Goal: Transaction & Acquisition: Subscribe to service/newsletter

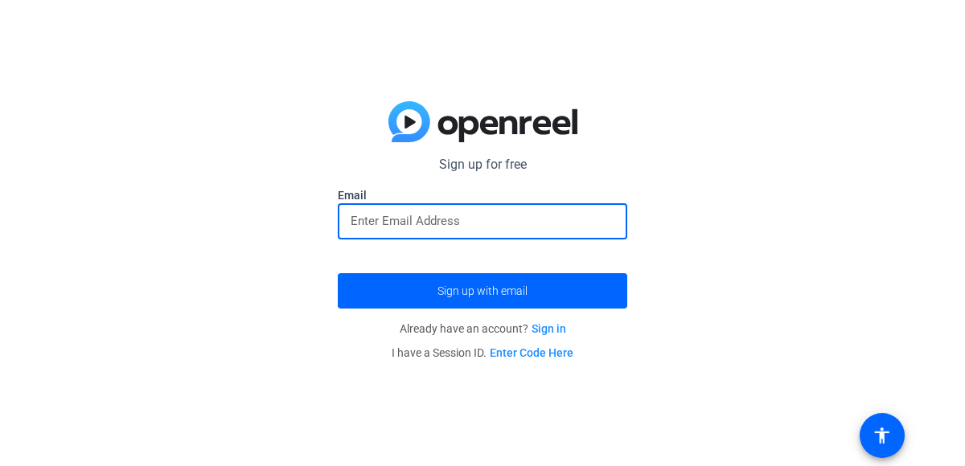
click at [487, 229] on input "email" at bounding box center [482, 220] width 264 height 19
type input "[EMAIL_ADDRESS][DOMAIN_NAME]"
click at [527, 324] on span "Already have an account? Sign in" at bounding box center [483, 328] width 166 height 13
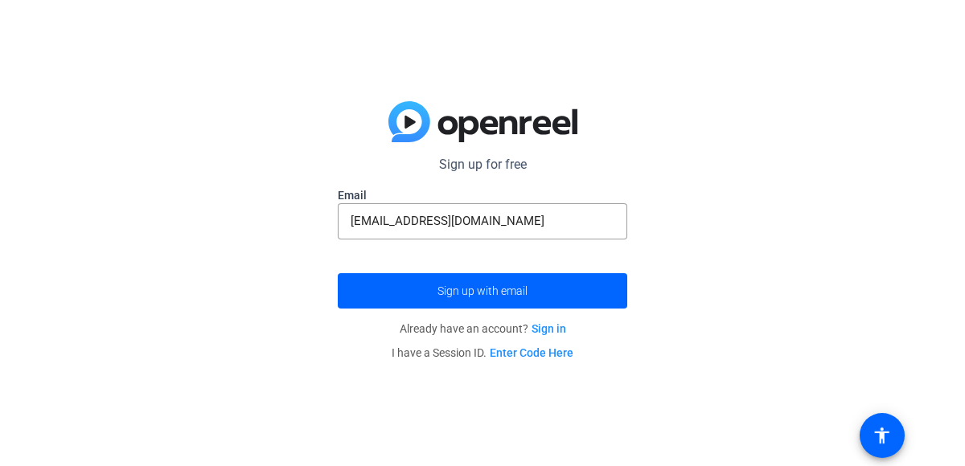
click at [528, 313] on openreel-guest-magiclink-form "Sign up for free Email [EMAIL_ADDRESS][DOMAIN_NAME] Sign up with email Already …" at bounding box center [482, 260] width 289 height 210
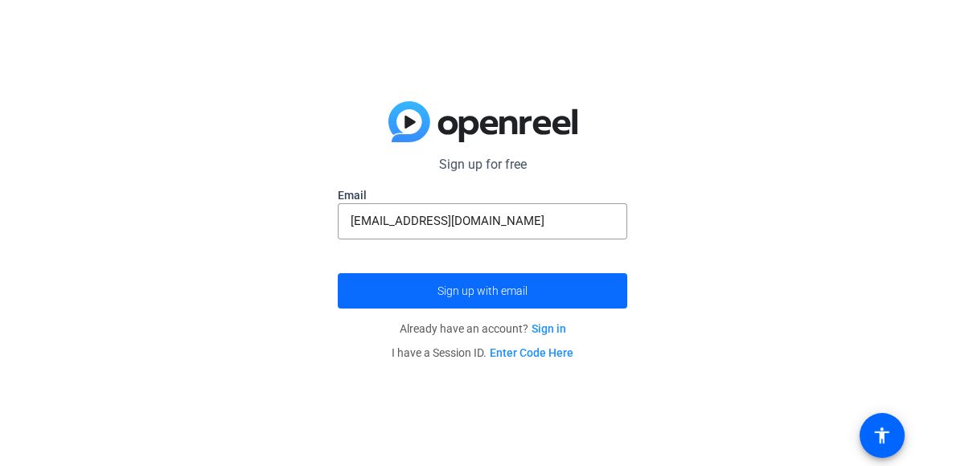
click at [524, 278] on span "submit" at bounding box center [482, 291] width 289 height 39
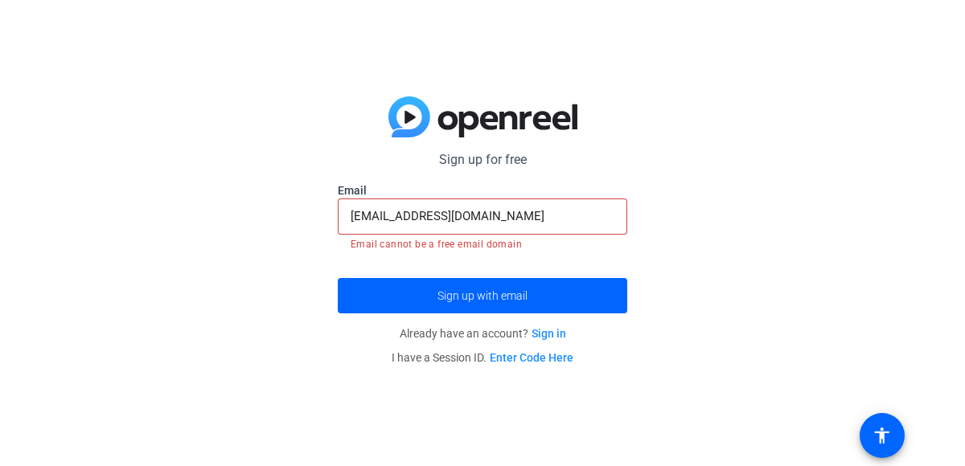
click at [555, 331] on link "Sign in" at bounding box center [548, 333] width 35 height 13
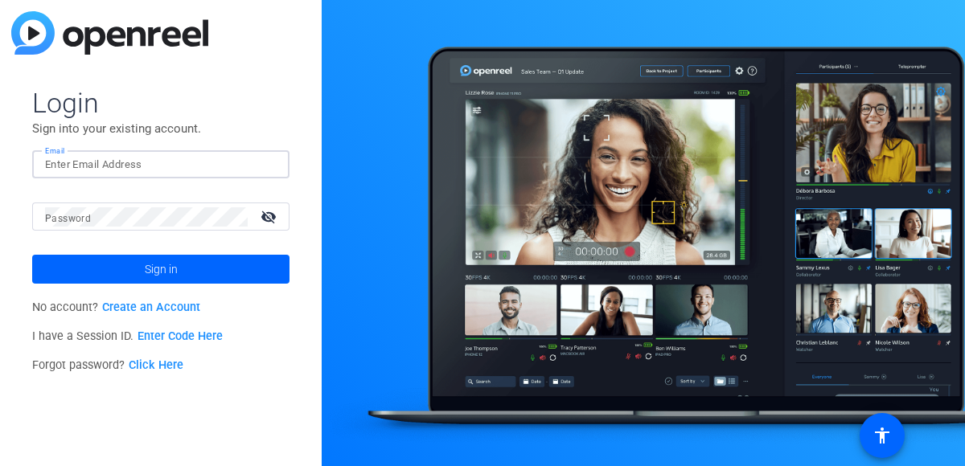
click at [180, 166] on input "Email" at bounding box center [161, 164] width 232 height 19
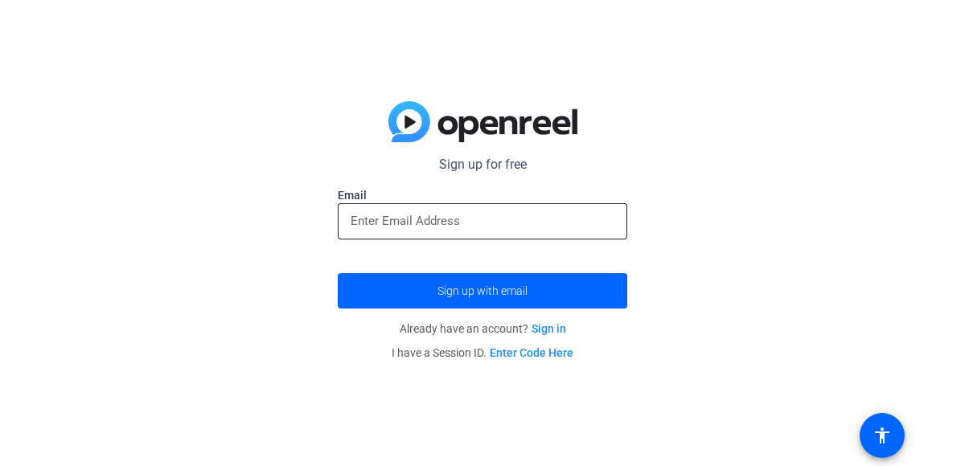
click at [426, 223] on input "email" at bounding box center [482, 220] width 264 height 19
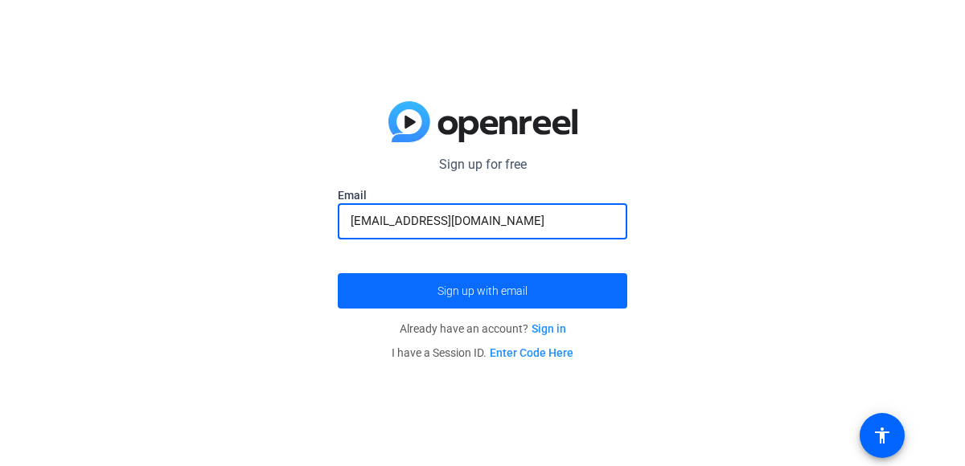
type input "[EMAIL_ADDRESS][DOMAIN_NAME]"
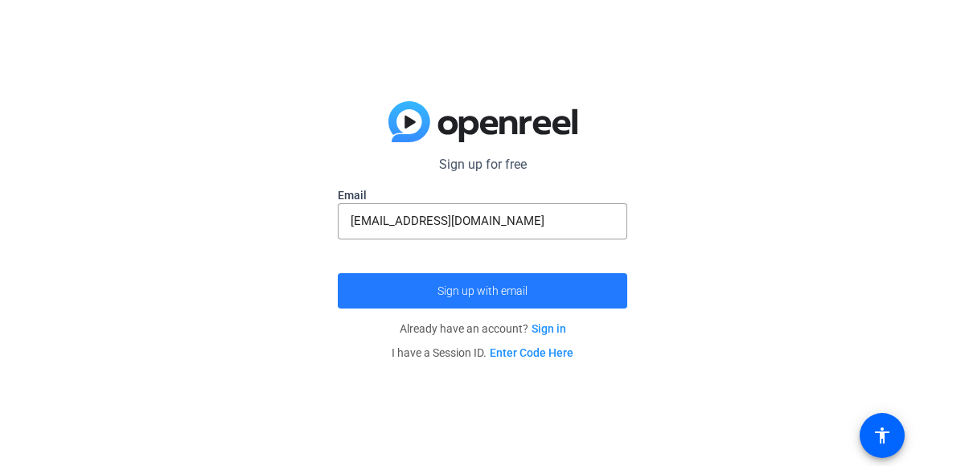
click at [428, 277] on span "submit" at bounding box center [482, 291] width 289 height 39
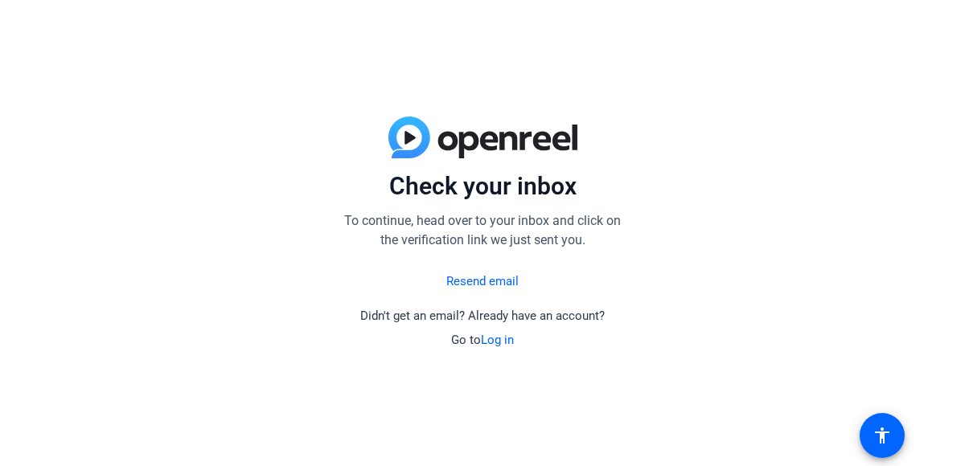
click at [478, 282] on link "Resend email" at bounding box center [482, 282] width 72 height 18
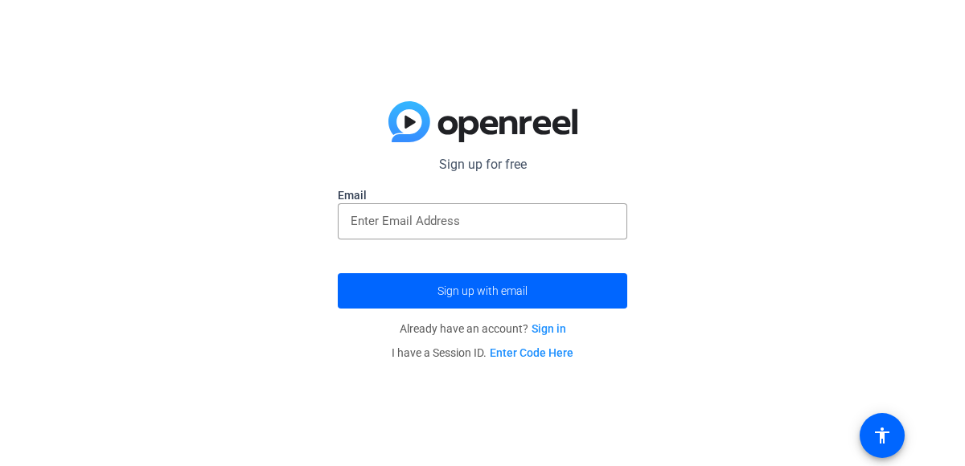
click at [395, 199] on label "Email" at bounding box center [482, 195] width 289 height 16
click at [395, 215] on input "email" at bounding box center [482, 220] width 264 height 19
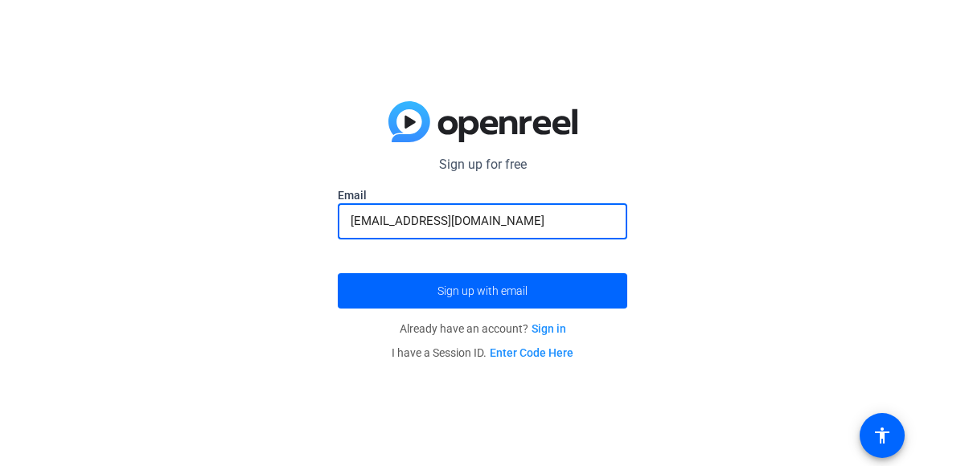
type input "[EMAIL_ADDRESS][DOMAIN_NAME]"
click at [338, 273] on button "Sign up with email" at bounding box center [482, 290] width 289 height 35
